Goal: Task Accomplishment & Management: Manage account settings

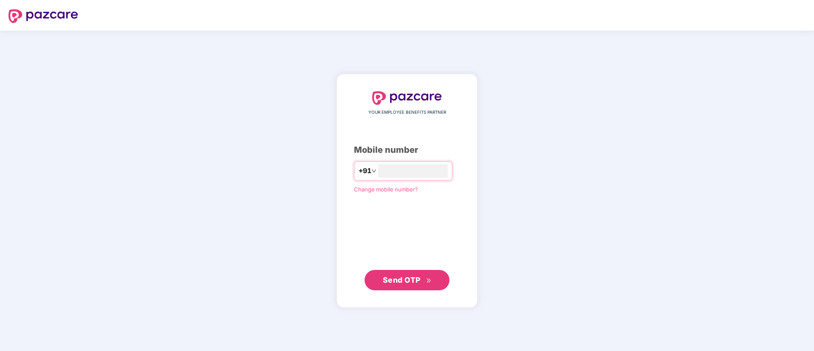
type input "**********"
click at [395, 285] on span "Send OTP" at bounding box center [407, 280] width 49 height 12
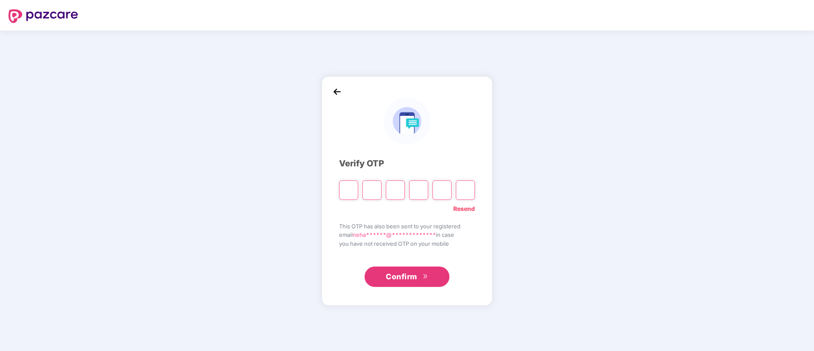
type input "*"
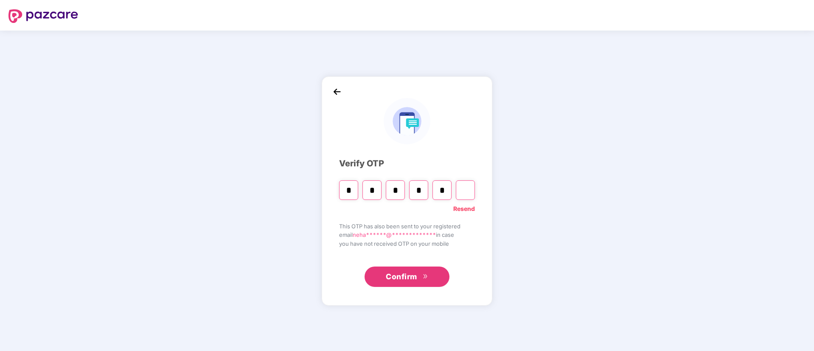
type input "*"
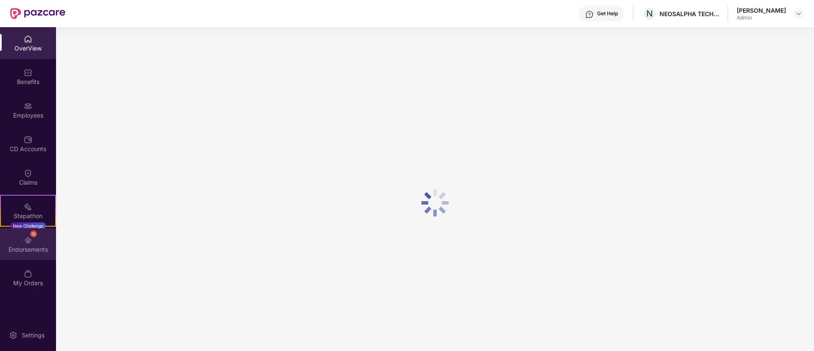
click at [30, 249] on div "Endorsements" at bounding box center [28, 249] width 56 height 8
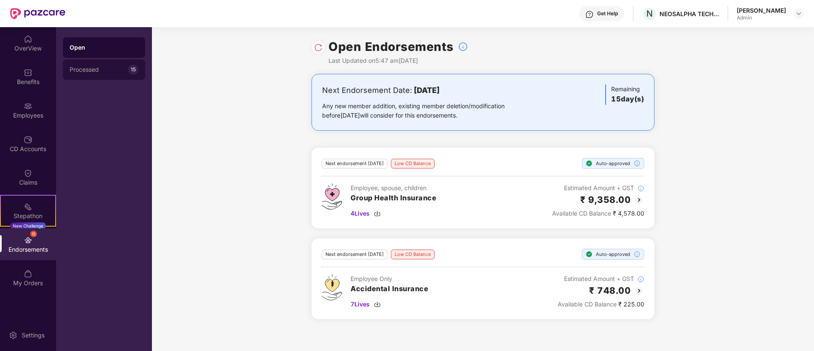
click at [101, 66] on div "Processed" at bounding box center [99, 69] width 59 height 7
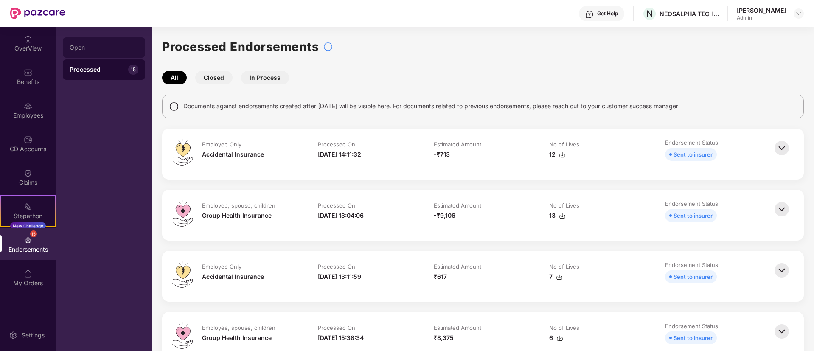
click at [101, 45] on div "Open" at bounding box center [104, 47] width 69 height 7
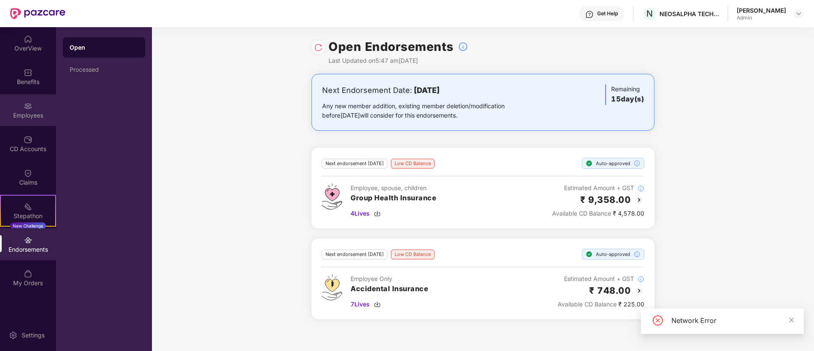
click at [25, 118] on div "Employees" at bounding box center [28, 115] width 56 height 8
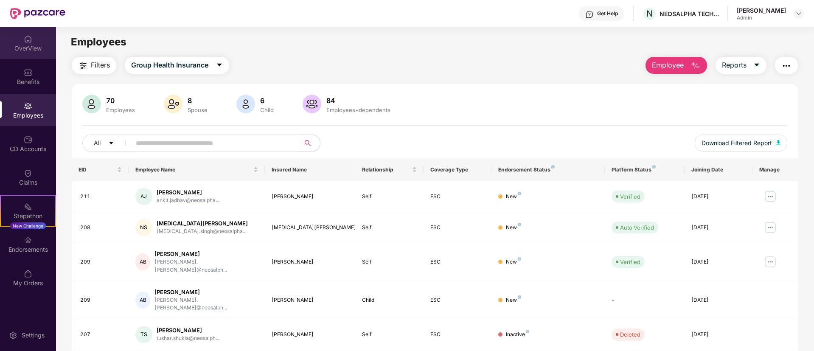
click at [37, 47] on div "OverView" at bounding box center [28, 48] width 56 height 8
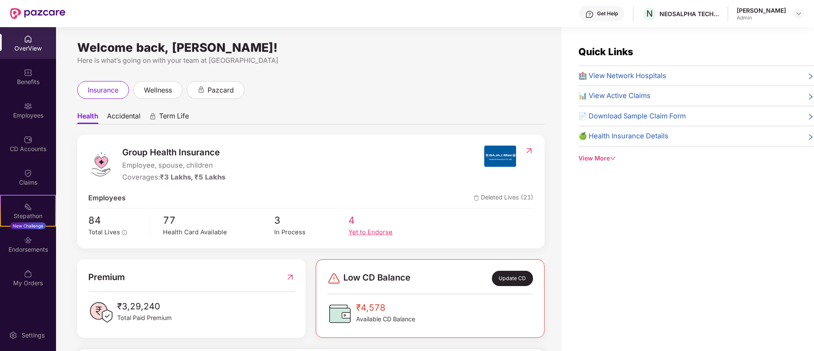
click at [379, 228] on div "Yet to Endorse" at bounding box center [385, 232] width 74 height 10
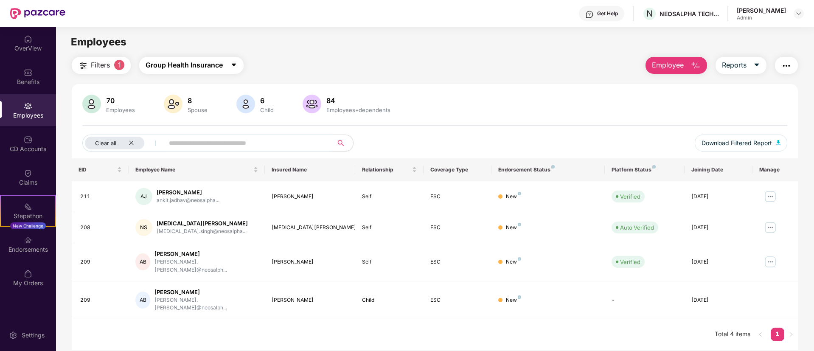
click at [158, 66] on span "Group Health Insurance" at bounding box center [184, 65] width 77 height 11
click at [285, 56] on main "Employees Filters 1 Group Health Insurance Employee Reports 70 Employees 8 Spou…" at bounding box center [434, 202] width 757 height 351
click at [35, 53] on div "OverView" at bounding box center [28, 43] width 56 height 32
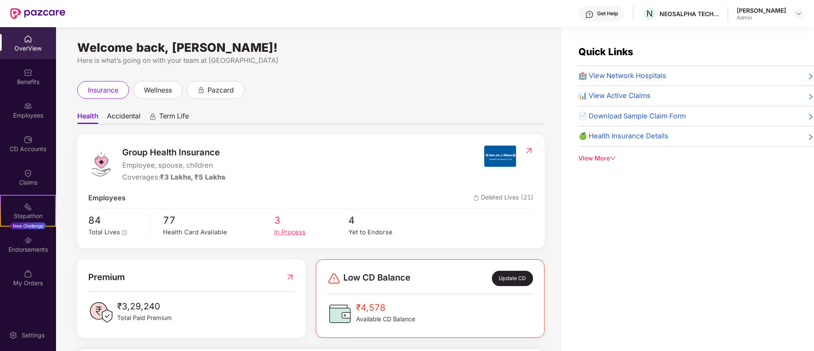
click at [278, 219] on span "3" at bounding box center [311, 220] width 74 height 15
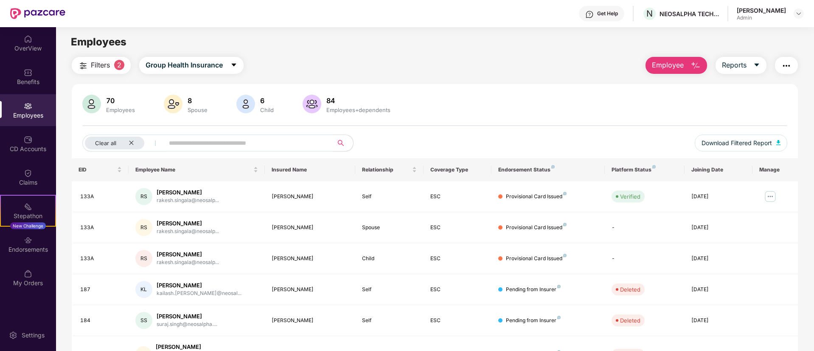
click at [213, 139] on input "text" at bounding box center [245, 143] width 152 height 13
click at [192, 67] on span "Group Health Insurance" at bounding box center [184, 65] width 77 height 11
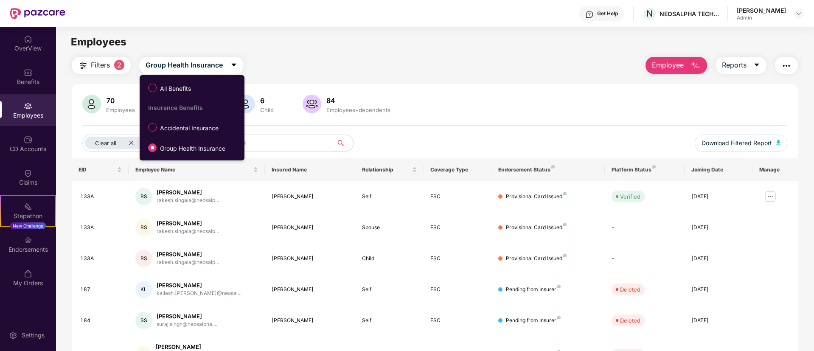
click at [174, 136] on div "All Benefits Insurance Benefits Accidental Insurance Group Health Insurance" at bounding box center [190, 117] width 101 height 77
click at [173, 133] on label "Accidental Insurance" at bounding box center [185, 127] width 82 height 14
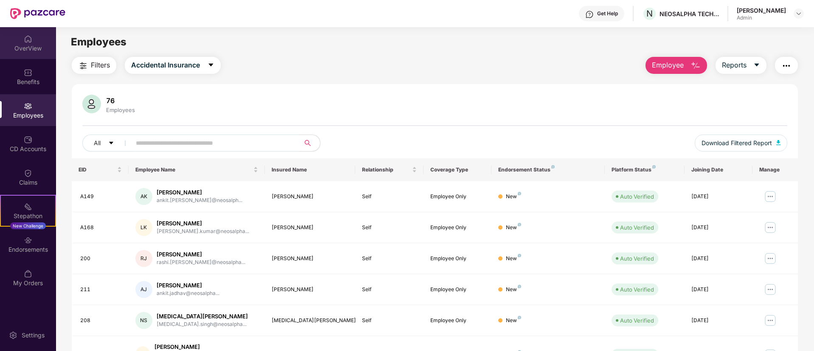
click at [7, 53] on div "OverView" at bounding box center [28, 43] width 56 height 32
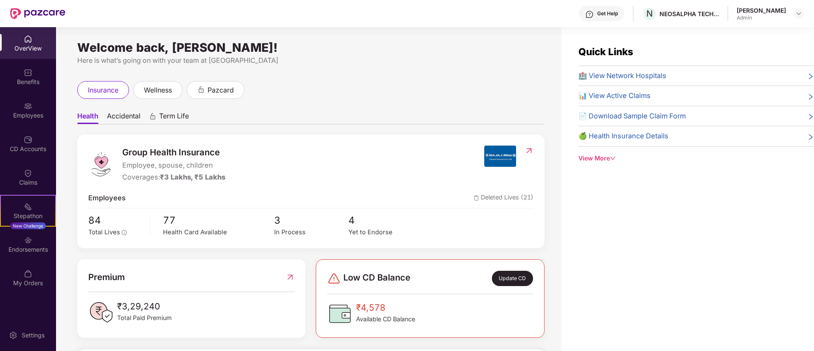
click at [126, 117] on span "Accidental" at bounding box center [124, 118] width 34 height 12
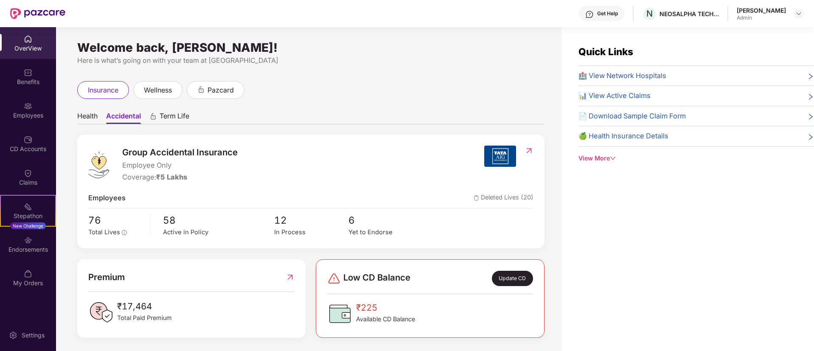
click at [17, 44] on div "OverView" at bounding box center [28, 48] width 56 height 8
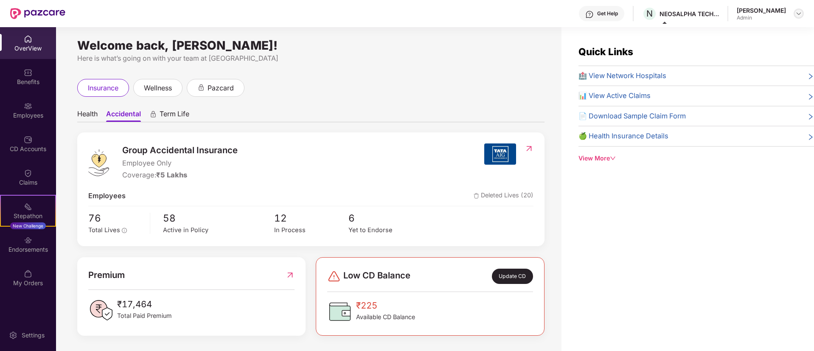
click at [801, 14] on img at bounding box center [798, 13] width 7 height 7
click at [14, 245] on div "Endorsements" at bounding box center [28, 249] width 56 height 8
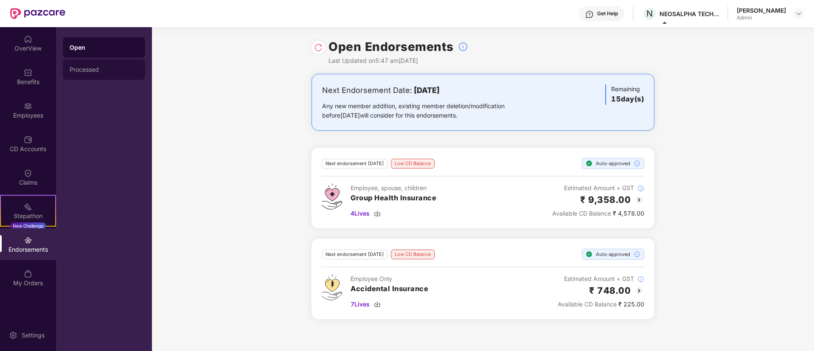
click at [99, 76] on div "Processed" at bounding box center [104, 69] width 82 height 20
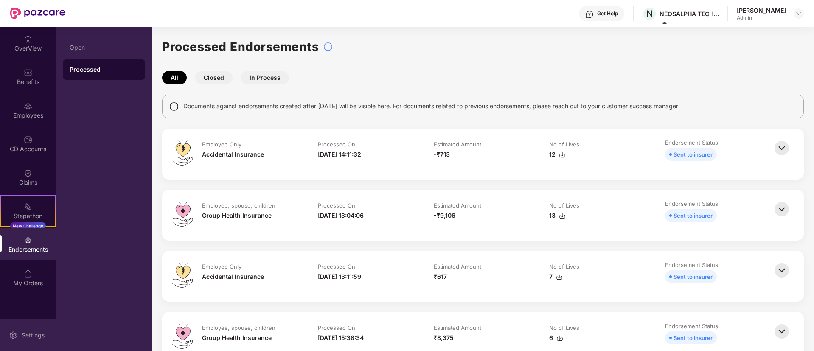
click at [31, 333] on div "Settings" at bounding box center [33, 335] width 28 height 8
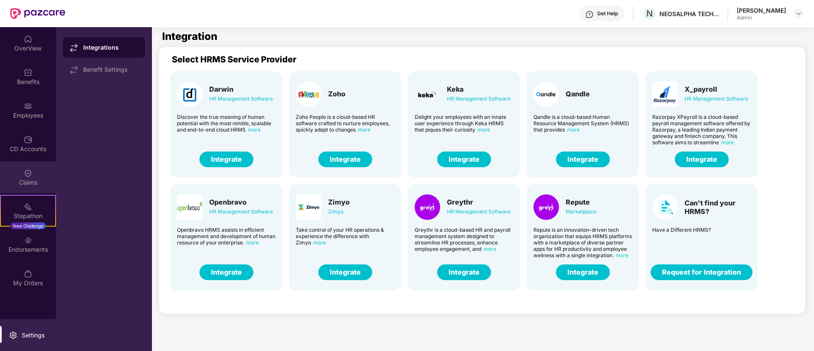
click at [32, 177] on div "Claims" at bounding box center [28, 177] width 56 height 32
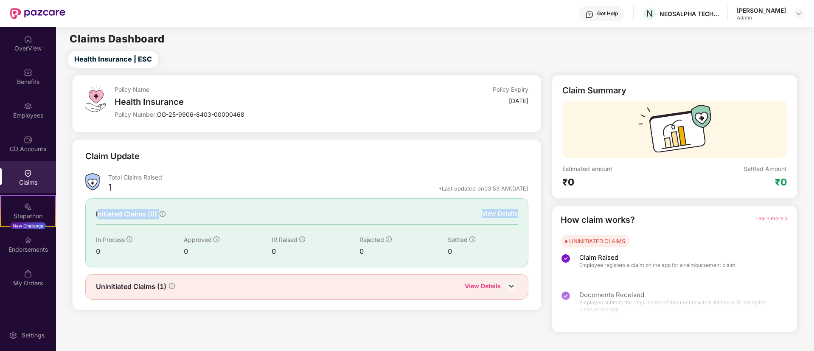
drag, startPoint x: 98, startPoint y: 213, endPoint x: 308, endPoint y: 224, distance: 209.8
click at [308, 224] on div "Initiated Claims (0) View Details In Process 0 Approved 0 IR Raised 0 Rejected …" at bounding box center [306, 232] width 443 height 69
click at [473, 288] on div "View Details" at bounding box center [483, 286] width 36 height 11
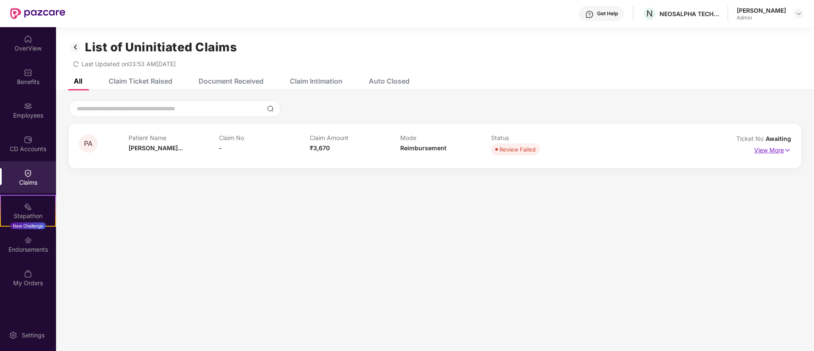
click at [778, 151] on p "View More" at bounding box center [772, 148] width 37 height 11
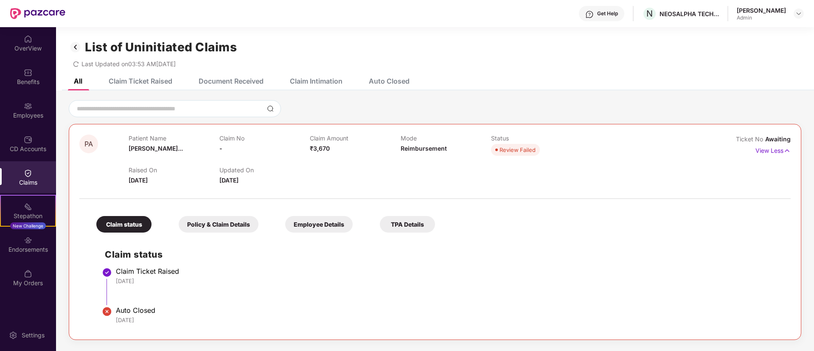
click at [243, 220] on div "Policy & Claim Details" at bounding box center [219, 224] width 80 height 17
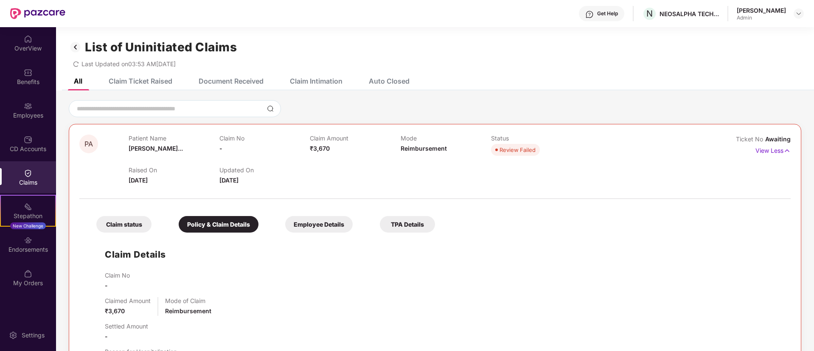
drag, startPoint x: 324, startPoint y: 222, endPoint x: 410, endPoint y: 222, distance: 85.7
click at [325, 222] on div "Employee Details" at bounding box center [318, 224] width 67 height 17
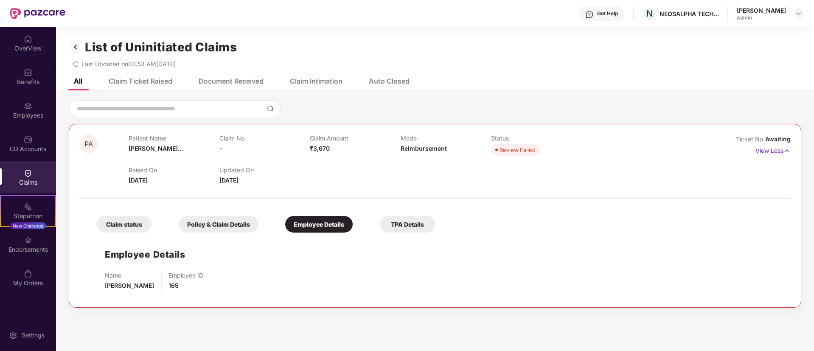
click at [426, 223] on div "TPA Details" at bounding box center [407, 224] width 55 height 17
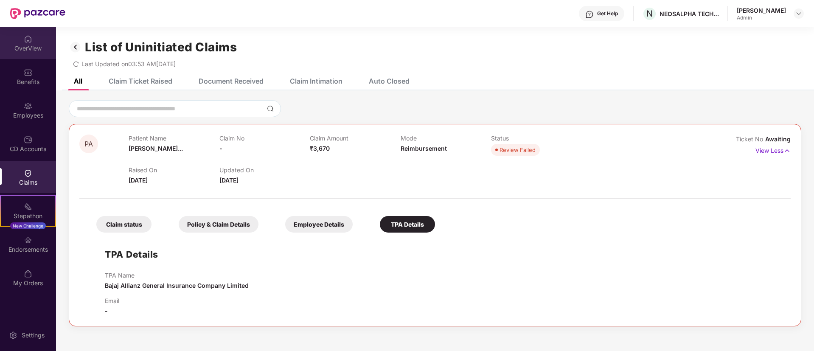
click at [25, 43] on img at bounding box center [28, 39] width 8 height 8
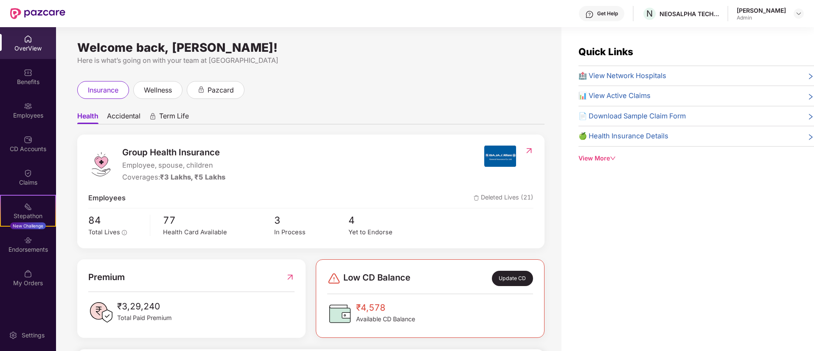
click at [483, 252] on div "Group Health Insurance Employee, spouse, children Coverages: ₹3 Lakhs, ₹5 Lakhs…" at bounding box center [310, 326] width 467 height 385
click at [147, 93] on span "wellness" at bounding box center [158, 90] width 28 height 11
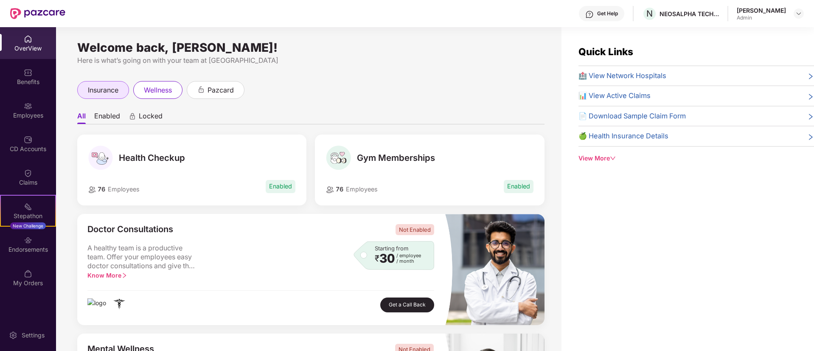
click at [106, 93] on span "insurance" at bounding box center [103, 90] width 31 height 11
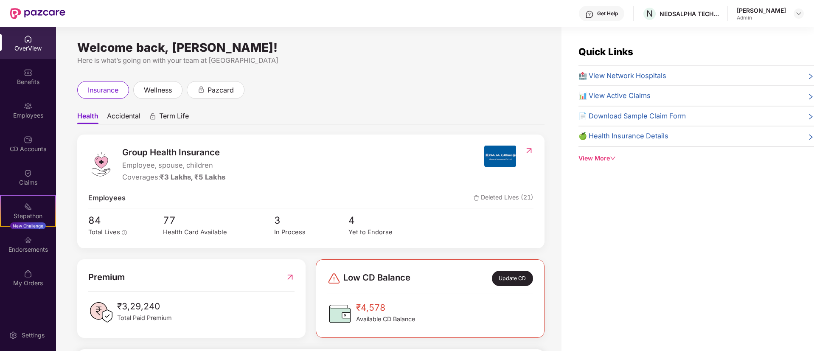
click at [493, 196] on span "Deleted Lives (21)" at bounding box center [503, 198] width 60 height 11
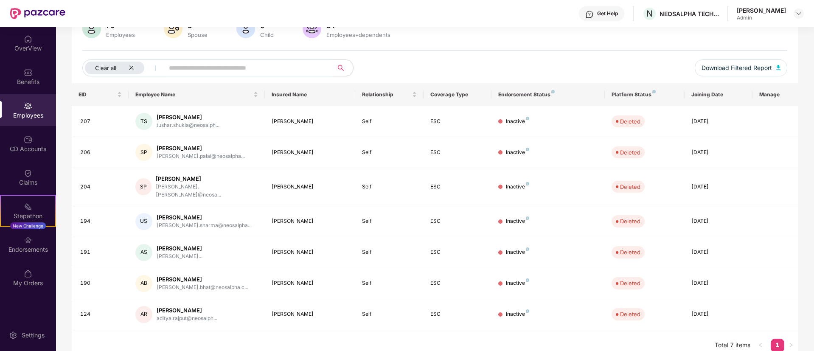
scroll to position [78, 0]
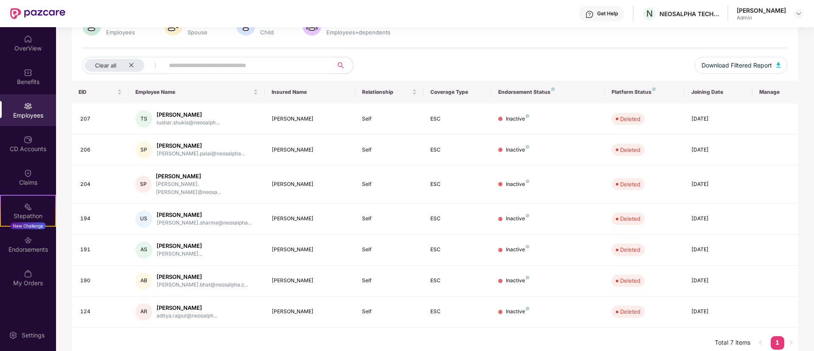
click at [773, 336] on link "1" at bounding box center [777, 342] width 14 height 13
click at [737, 63] on span "Download Filtered Report" at bounding box center [736, 65] width 70 height 9
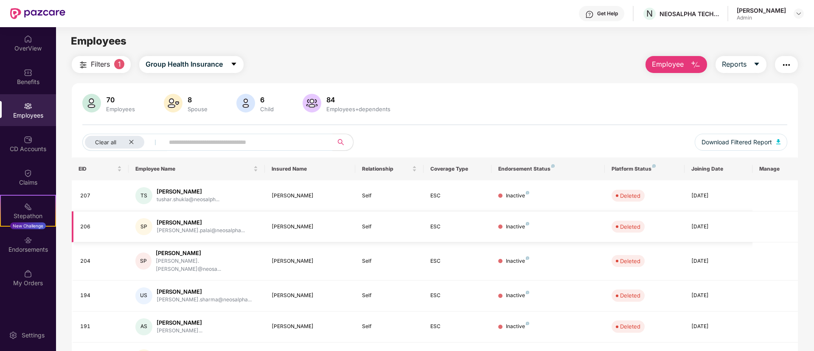
scroll to position [0, 0]
click at [728, 63] on span "Reports" at bounding box center [734, 65] width 25 height 11
click at [131, 143] on icon "close" at bounding box center [131, 143] width 4 height 4
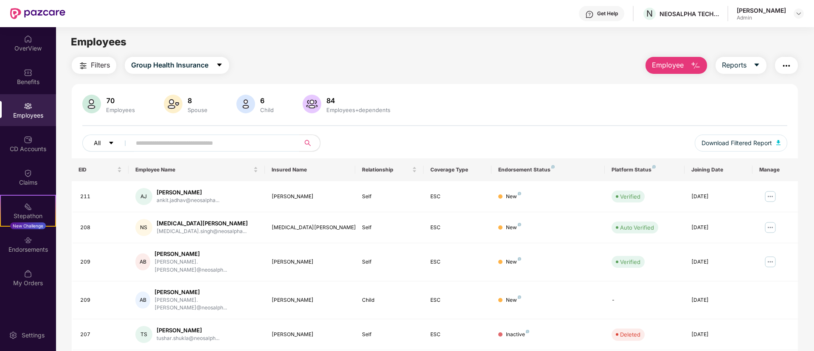
click at [115, 143] on button "All" at bounding box center [108, 142] width 52 height 17
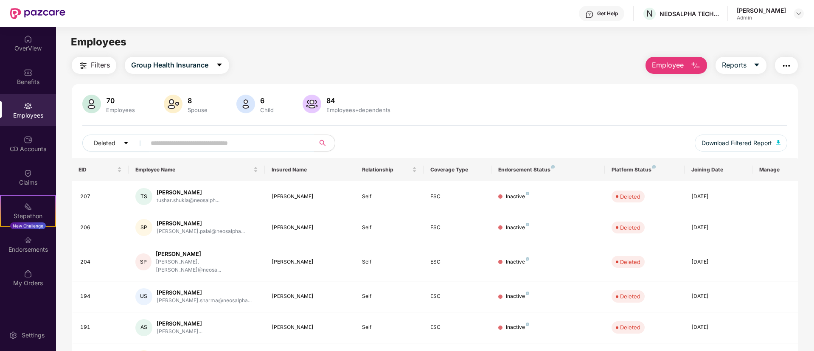
click at [218, 152] on div "Deleted Download Filtered Report" at bounding box center [434, 146] width 705 height 24
click at [231, 148] on input "text" at bounding box center [227, 143] width 152 height 13
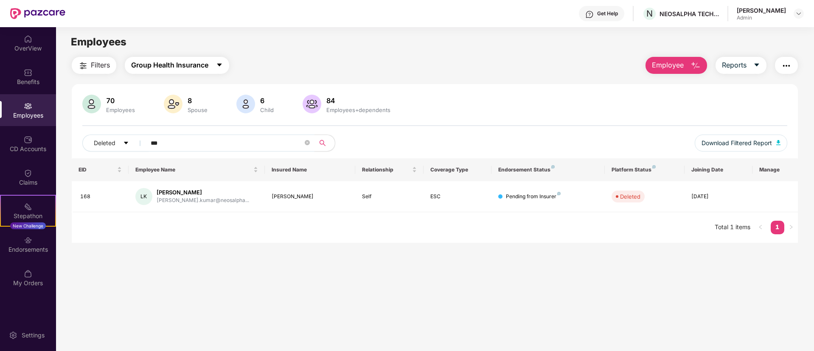
type input "***"
click at [211, 65] on button "Group Health Insurance" at bounding box center [177, 65] width 104 height 17
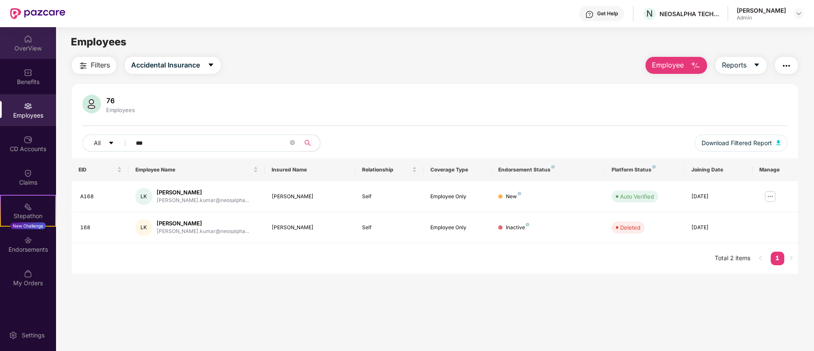
click at [33, 48] on div "OverView" at bounding box center [28, 48] width 56 height 8
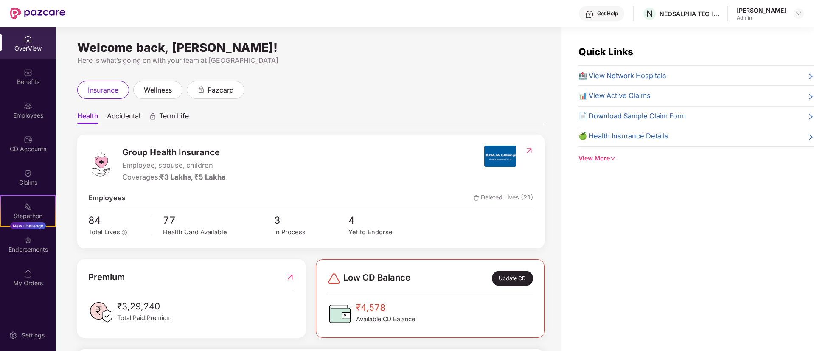
click at [129, 118] on span "Accidental" at bounding box center [124, 118] width 34 height 12
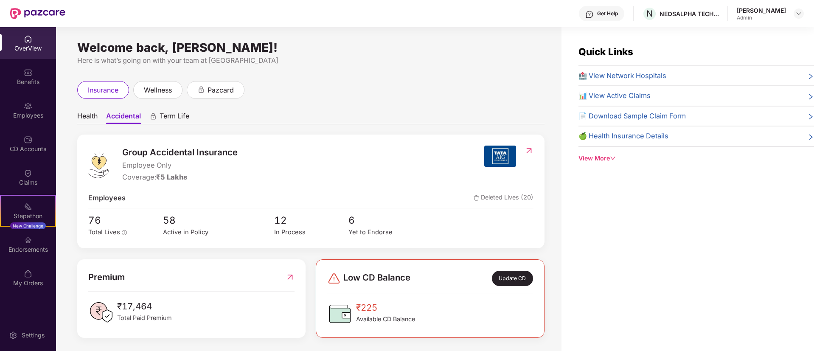
click at [515, 199] on span "Deleted Lives (20)" at bounding box center [503, 198] width 60 height 11
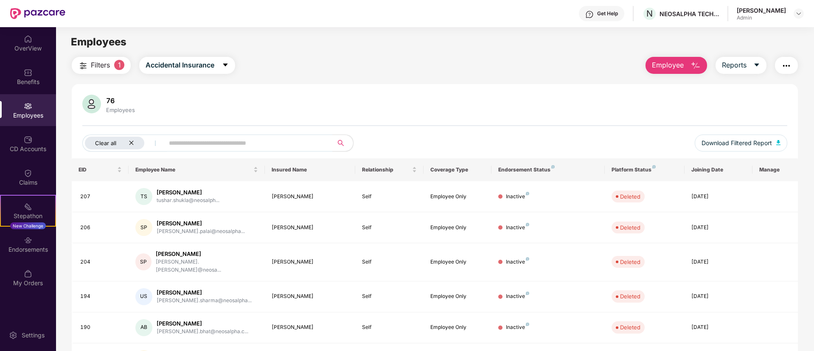
click at [134, 146] on div "Clear all" at bounding box center [114, 143] width 59 height 13
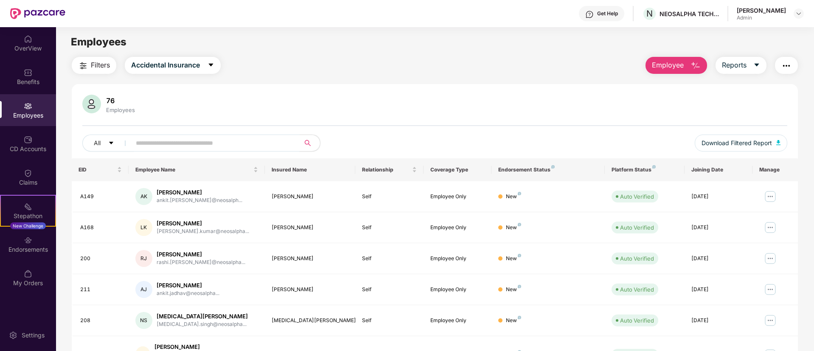
click at [135, 143] on span at bounding box center [213, 142] width 174 height 17
click at [111, 146] on span "caret-down" at bounding box center [111, 143] width 6 height 7
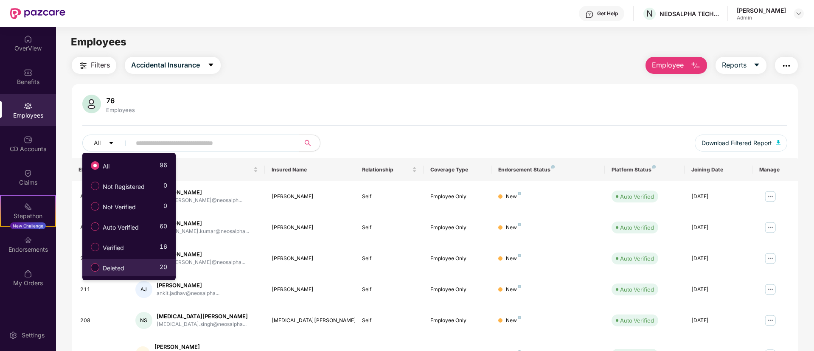
click at [122, 270] on span "Deleted" at bounding box center [113, 267] width 28 height 9
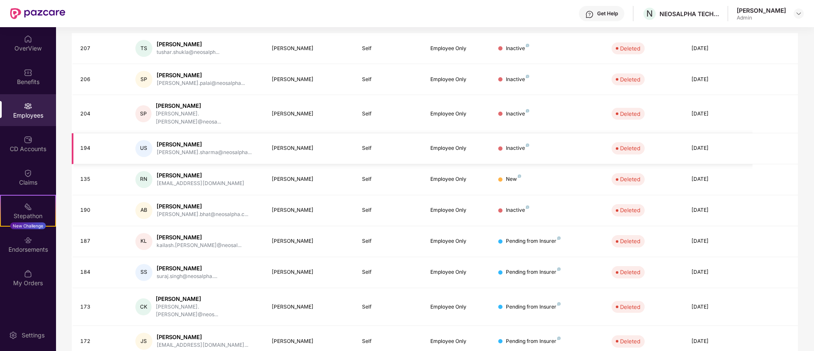
scroll to position [171, 0]
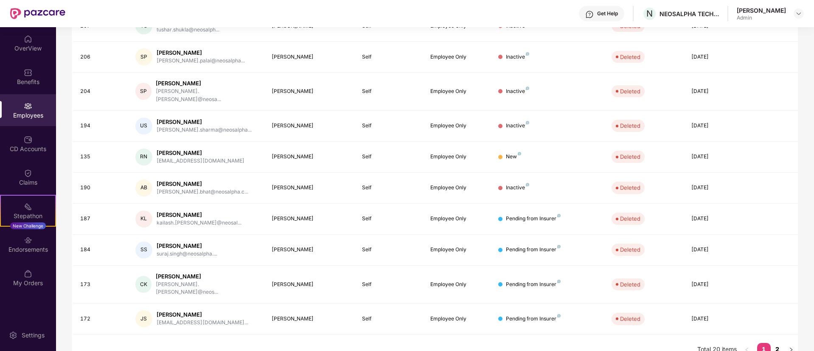
click at [776, 343] on link "2" at bounding box center [777, 349] width 14 height 13
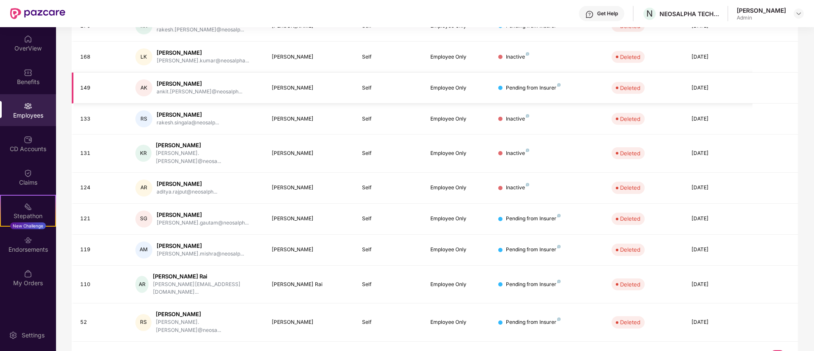
scroll to position [0, 0]
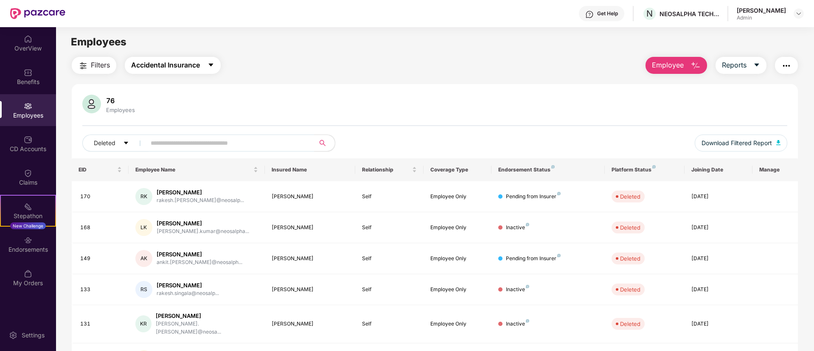
click at [162, 64] on span "Accidental Insurance" at bounding box center [165, 65] width 69 height 11
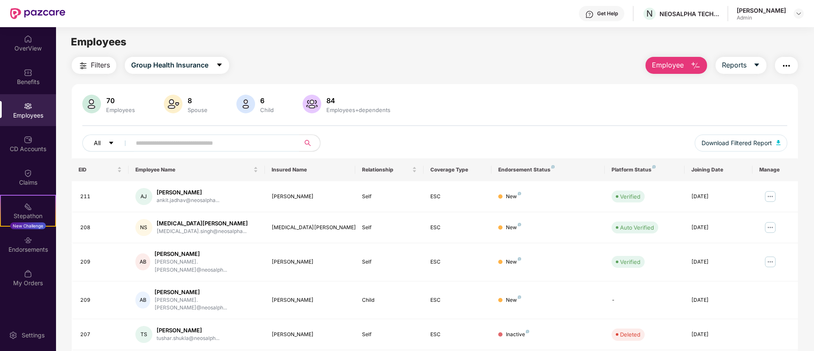
click at [108, 141] on icon "caret-down" at bounding box center [111, 143] width 6 height 6
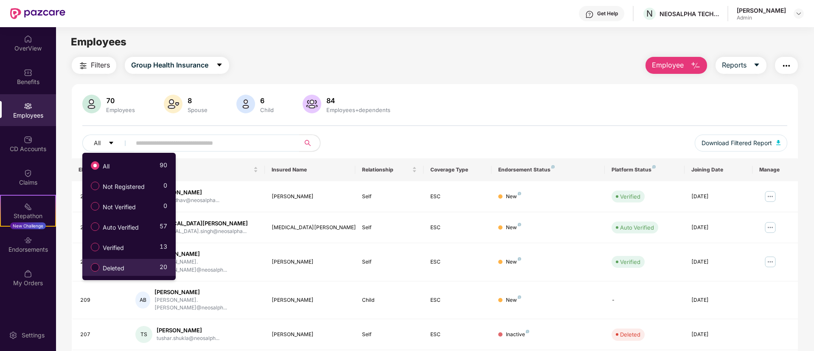
click at [105, 267] on span "Deleted" at bounding box center [113, 267] width 28 height 9
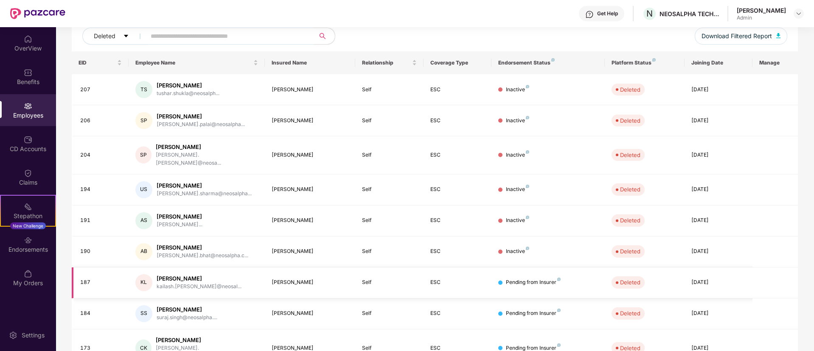
scroll to position [171, 0]
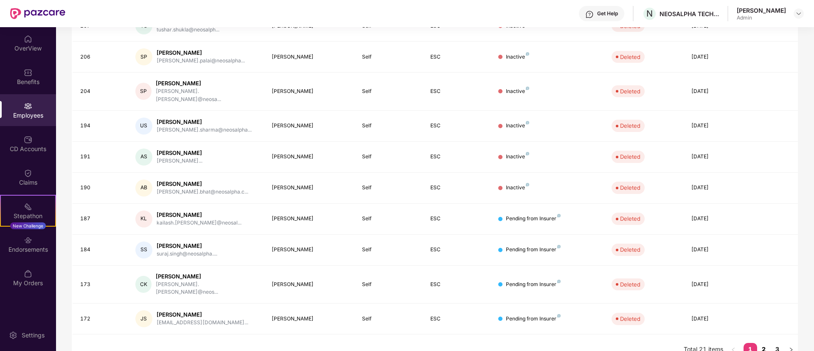
click at [762, 343] on link "2" at bounding box center [764, 349] width 14 height 13
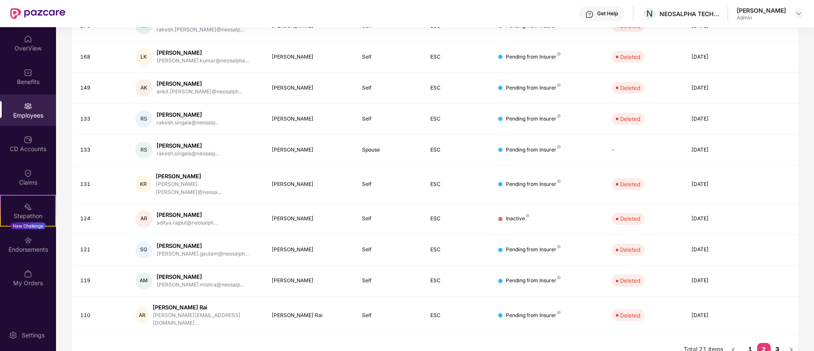
click at [781, 343] on link "3" at bounding box center [777, 349] width 14 height 13
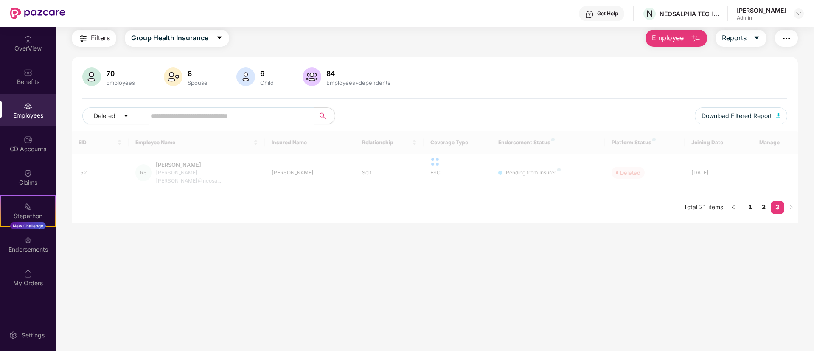
scroll to position [27, 0]
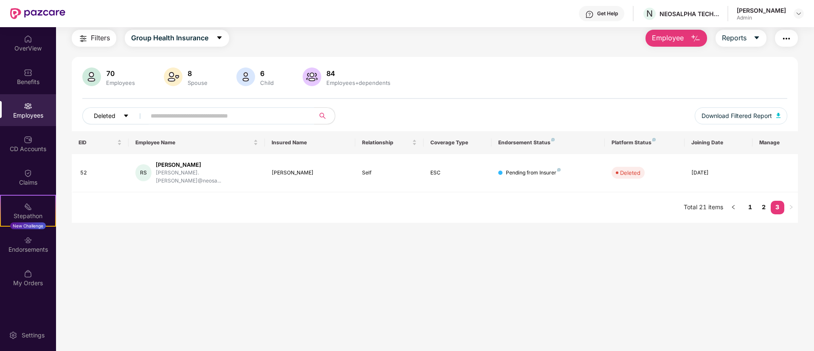
click at [128, 116] on icon "caret-down" at bounding box center [126, 116] width 6 height 6
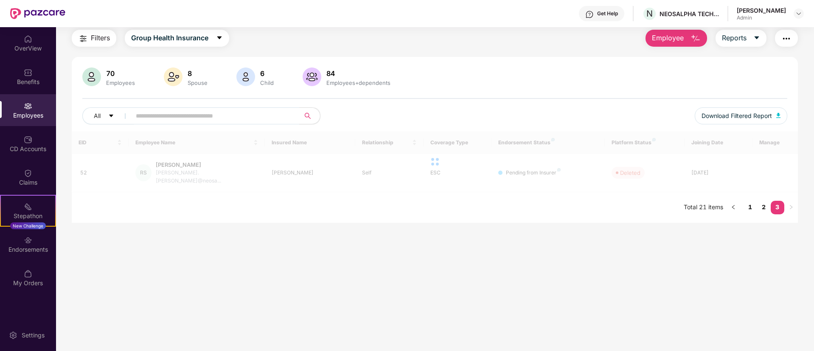
click at [283, 248] on main "Employees Filters Group Health Insurance Employee Reports 70 Employees 8 Spouse…" at bounding box center [434, 175] width 757 height 351
